Goal: Task Accomplishment & Management: Manage account settings

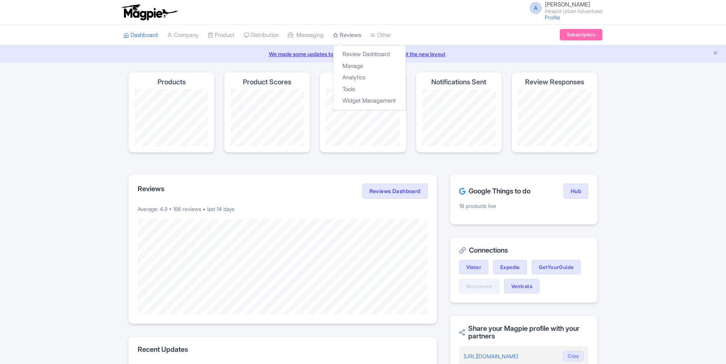
drag, startPoint x: 363, startPoint y: 34, endPoint x: 363, endPoint y: 39, distance: 4.2
click at [361, 34] on link "Reviews" at bounding box center [347, 35] width 28 height 21
click at [357, 68] on link "Manage" at bounding box center [369, 66] width 72 height 12
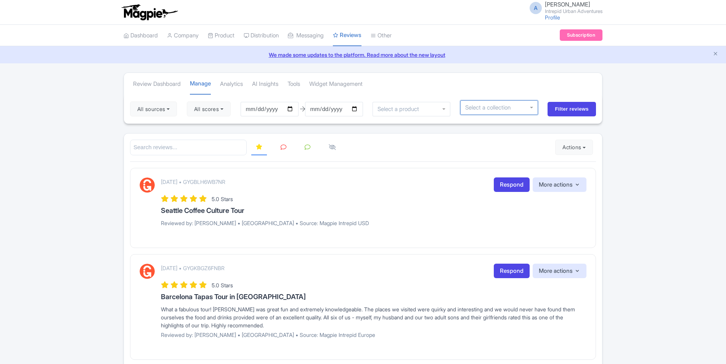
click at [503, 108] on input "select-one" at bounding box center [490, 107] width 51 height 7
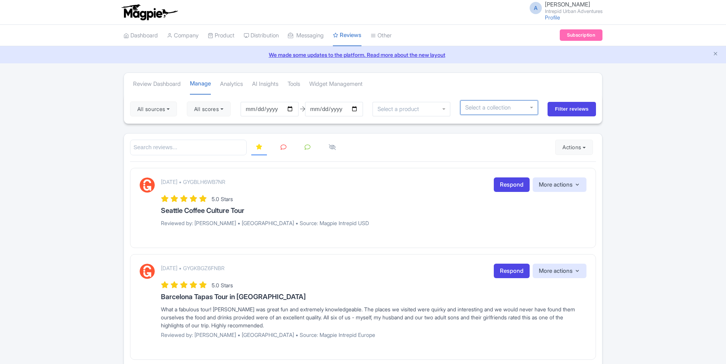
click at [537, 107] on div at bounding box center [499, 107] width 78 height 14
click at [532, 108] on div at bounding box center [499, 107] width 78 height 14
click at [514, 109] on input "select-one" at bounding box center [490, 107] width 51 height 7
